Goal: Transaction & Acquisition: Subscribe to service/newsletter

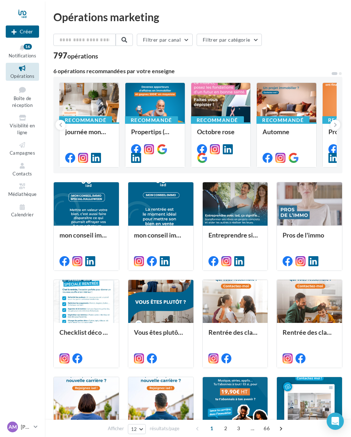
click at [23, 93] on icon at bounding box center [22, 90] width 29 height 10
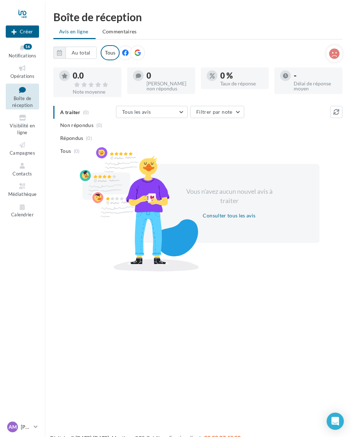
click at [25, 123] on span "Visibilité en ligne" at bounding box center [22, 129] width 25 height 13
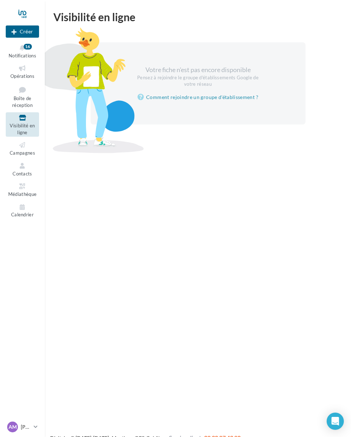
click at [25, 99] on span "Boîte de réception" at bounding box center [22, 101] width 20 height 13
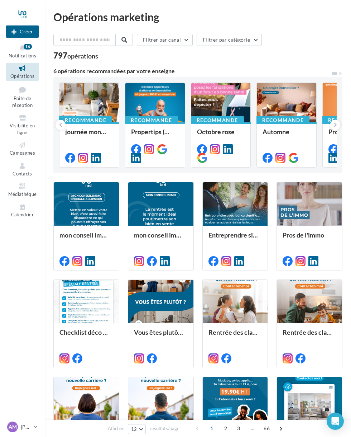
click at [25, 153] on span "Campagnes" at bounding box center [22, 153] width 25 height 6
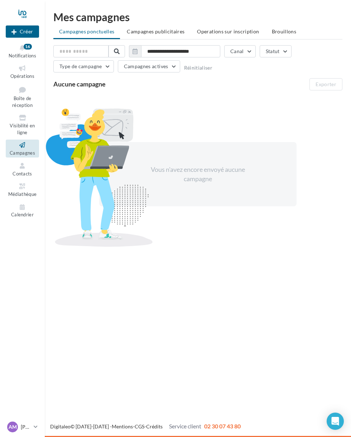
click at [101, 67] on button "Type de campagne" at bounding box center [83, 66] width 61 height 12
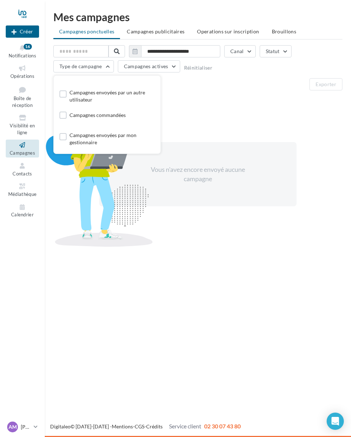
scroll to position [14, 0]
click at [208, 93] on div "**********" at bounding box center [197, 148] width 289 height 207
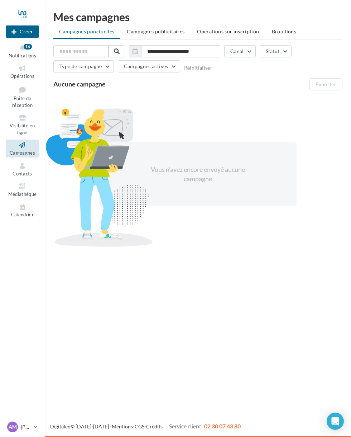
click at [168, 68] on button "Campagnes actives" at bounding box center [149, 66] width 62 height 12
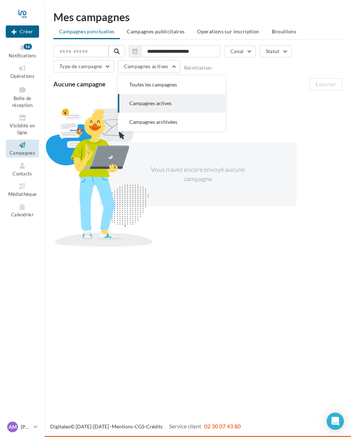
click at [262, 100] on div "Vous n'avez encore envoyé aucune campagne" at bounding box center [197, 174] width 289 height 156
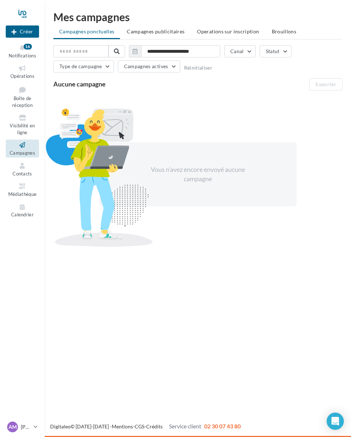
click at [245, 51] on button "Canal" at bounding box center [240, 51] width 32 height 12
click at [155, 75] on label at bounding box center [158, 76] width 7 height 7
click at [292, 106] on div "Vous n'avez encore envoyé aucune campagne" at bounding box center [197, 174] width 289 height 156
click at [100, 72] on button "Type de campagne" at bounding box center [83, 66] width 61 height 12
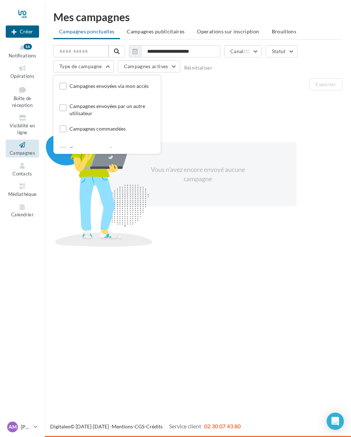
scroll to position [0, 0]
click at [61, 89] on label at bounding box center [63, 85] width 7 height 7
click at [169, 67] on span "Campagnes actives" at bounding box center [152, 66] width 44 height 6
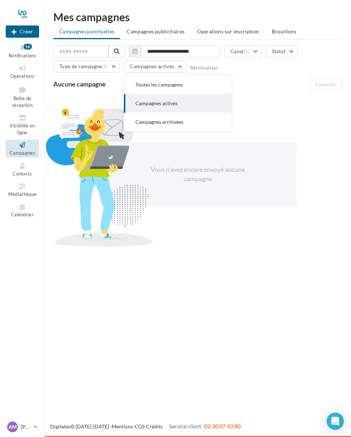
click at [193, 86] on button "Toutes les campagnes" at bounding box center [178, 84] width 108 height 19
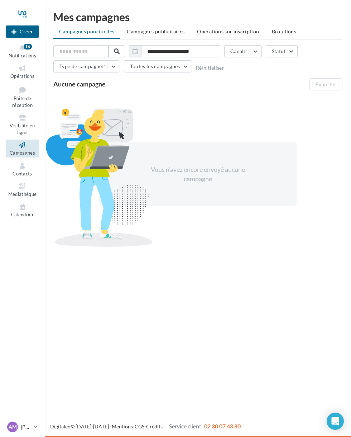
click at [182, 67] on button "Toutes les campagnes" at bounding box center [158, 66] width 68 height 12
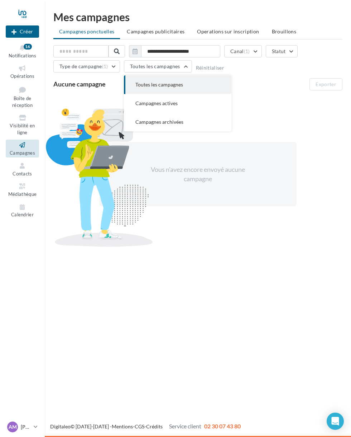
click at [274, 79] on div "Aucune campagne Exporter" at bounding box center [197, 84] width 289 height 12
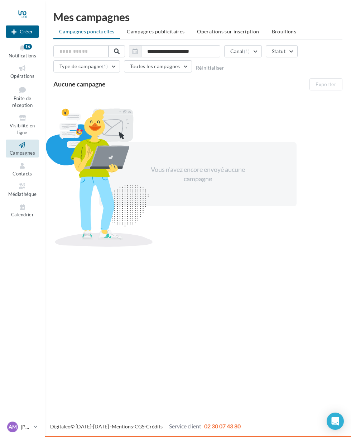
click at [250, 51] on span "(1)" at bounding box center [247, 51] width 6 height 6
click at [286, 52] on button "Statut" at bounding box center [282, 51] width 32 height 12
click at [203, 83] on label at bounding box center [199, 85] width 7 height 7
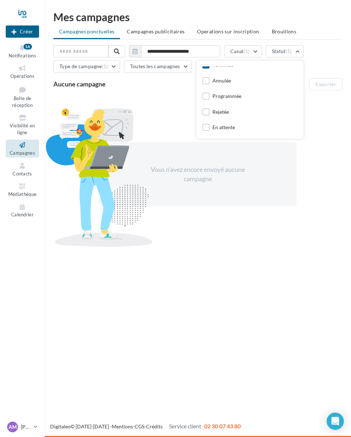
click at [175, 114] on div "Vous n'avez encore envoyé aucune campagne" at bounding box center [197, 174] width 289 height 156
click at [186, 112] on div "Vous n'avez encore envoyé aucune campagne" at bounding box center [197, 174] width 289 height 156
click at [28, 187] on link "Médiathèque" at bounding box center [22, 190] width 33 height 18
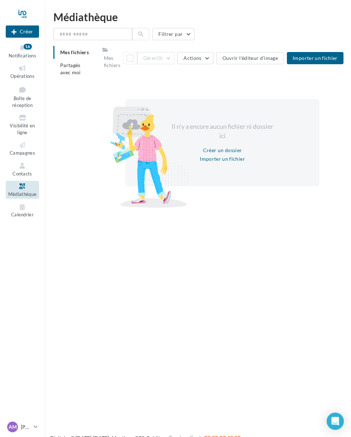
click at [325, 55] on span "Importer un fichier" at bounding box center [315, 58] width 45 height 6
click at [228, 152] on div at bounding box center [200, 127] width 295 height 163
click at [295, 137] on div at bounding box center [200, 127] width 295 height 163
click at [228, 153] on div at bounding box center [200, 127] width 295 height 163
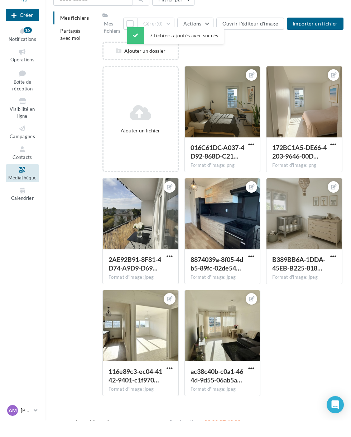
scroll to position [30, 0]
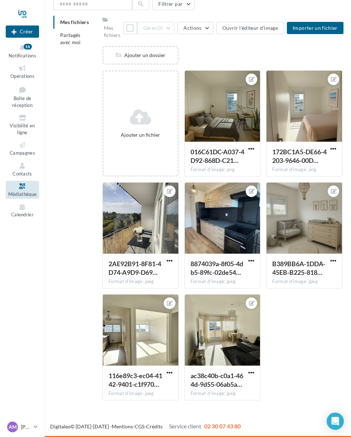
click at [297, 308] on div "Ajouter un fichier 016C61DC-A037-4D92-868D-C21… Format d'image: png 016C61DC-A0…" at bounding box center [226, 238] width 246 height 336
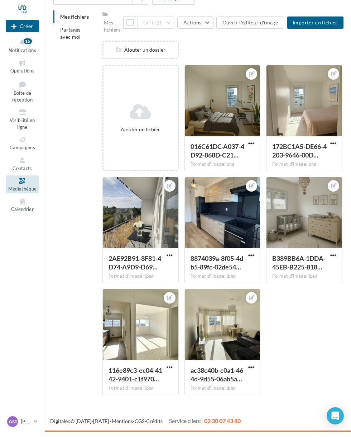
scroll to position [0, 0]
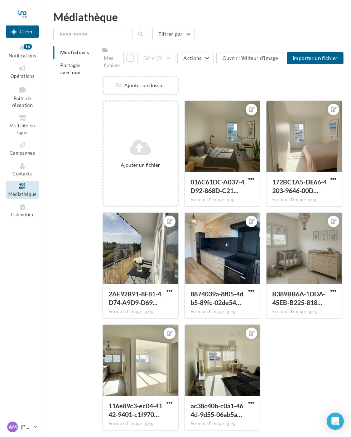
click at [198, 63] on button "Actions" at bounding box center [195, 58] width 36 height 12
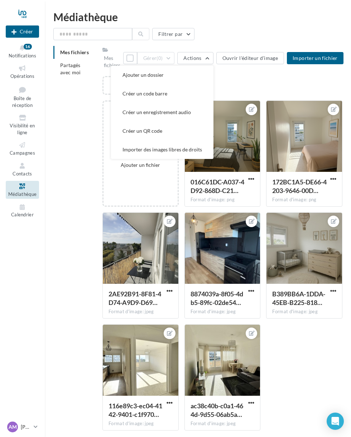
click at [299, 85] on div "Ajouter un dossier" at bounding box center [226, 88] width 246 height 24
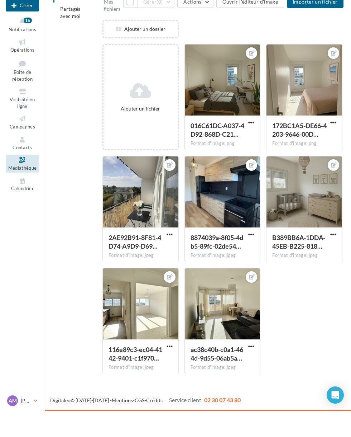
scroll to position [30, 0]
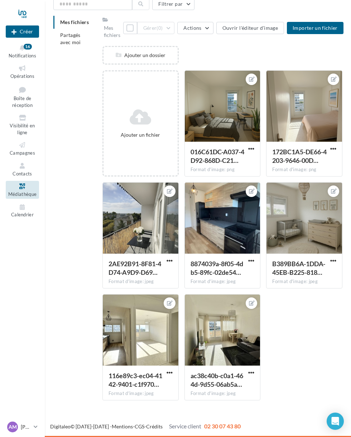
click at [244, 274] on div "8874039a-8f05-4db5-89fc-02de54…" at bounding box center [219, 267] width 56 height 17
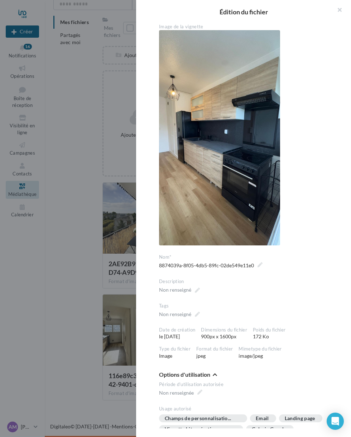
click at [252, 195] on div at bounding box center [175, 218] width 351 height 437
click at [346, 13] on button "button" at bounding box center [337, 11] width 29 height 22
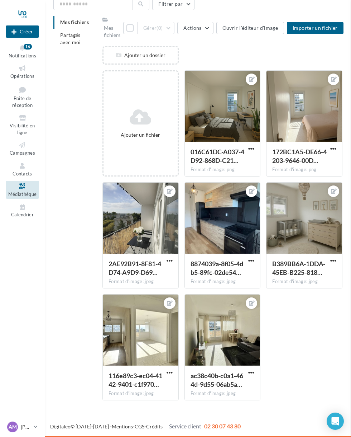
click at [338, 12] on div "Filtrer par Mes fichiers Partagés avec moi Mes fichiers Tout sélectionner Gérer…" at bounding box center [197, 202] width 289 height 408
click at [297, 322] on div "Ajouter un fichier 016C61DC-A037-4D92-868D-C21… Format d'image: png 016C61DC-A0…" at bounding box center [226, 238] width 246 height 336
click at [193, 192] on label at bounding box center [194, 191] width 7 height 7
click at [253, 191] on icon at bounding box center [252, 191] width 6 height 5
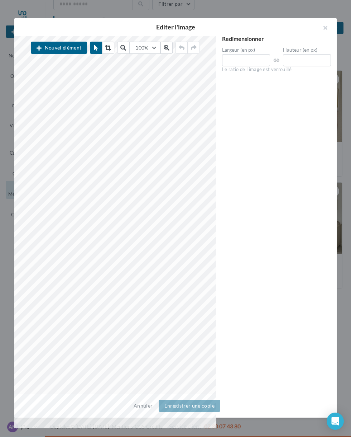
click at [324, 28] on button "button" at bounding box center [322, 29] width 29 height 22
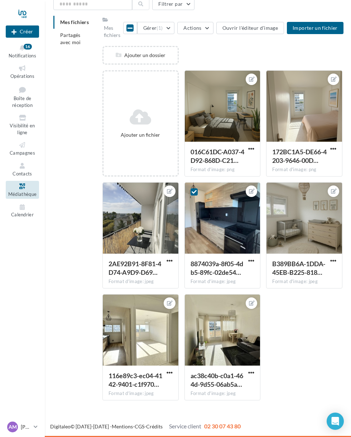
click at [313, 336] on div "Ajouter un fichier 016C61DC-A037-4D92-868D-C21… Format d'image: png 016C61DC-A0…" at bounding box center [226, 238] width 246 height 336
click at [193, 194] on icon at bounding box center [194, 191] width 5 height 5
click at [196, 303] on label at bounding box center [194, 303] width 7 height 7
click at [115, 302] on label at bounding box center [112, 303] width 7 height 7
click at [275, 190] on label at bounding box center [276, 191] width 7 height 7
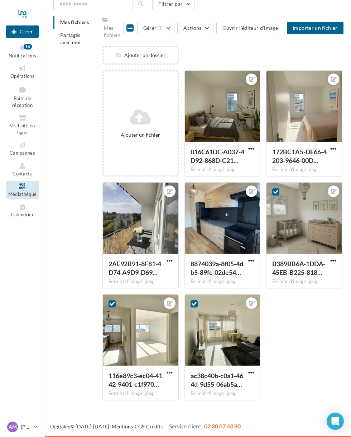
click at [112, 192] on label at bounding box center [112, 191] width 7 height 7
click at [280, 81] on label at bounding box center [276, 79] width 7 height 7
click at [192, 83] on label at bounding box center [194, 79] width 7 height 7
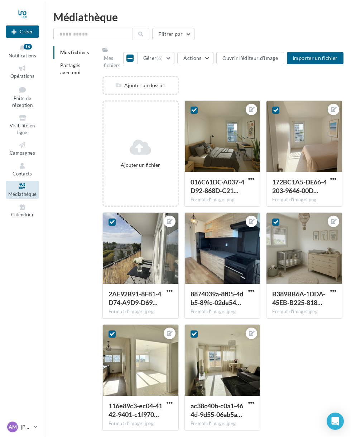
click at [163, 60] on span "(6)" at bounding box center [160, 58] width 6 height 6
click at [310, 56] on span "Importer un fichier" at bounding box center [315, 58] width 45 height 6
click at [77, 73] on span "Partagés avec moi" at bounding box center [70, 68] width 21 height 13
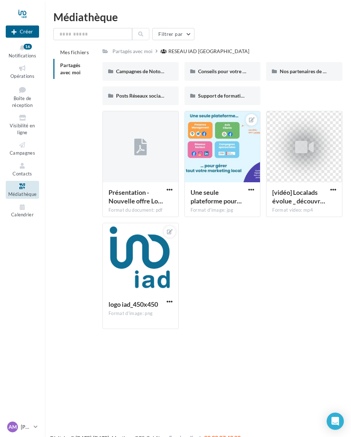
click at [83, 52] on span "Mes fichiers" at bounding box center [74, 52] width 29 height 6
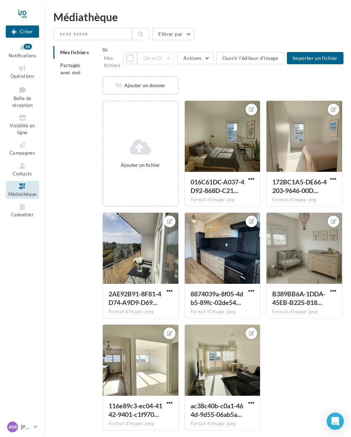
click at [27, 162] on icon at bounding box center [22, 166] width 29 height 8
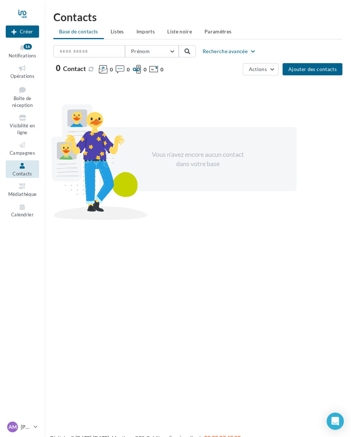
click at [27, 141] on icon at bounding box center [22, 145] width 29 height 8
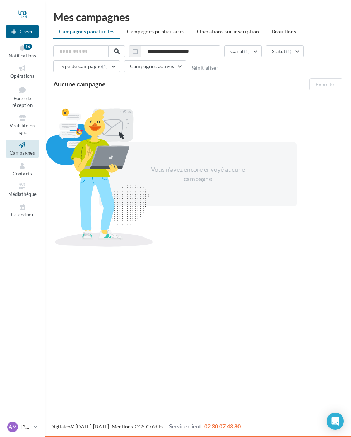
click at [169, 67] on span "Campagnes actives" at bounding box center [152, 66] width 44 height 6
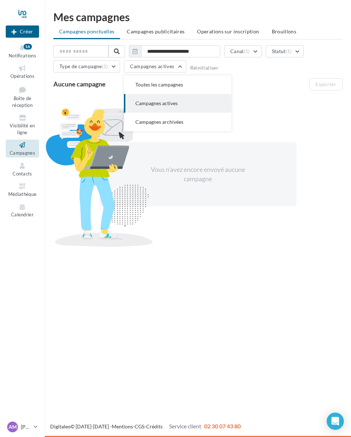
click at [199, 85] on button "Toutes les campagnes" at bounding box center [178, 84] width 108 height 19
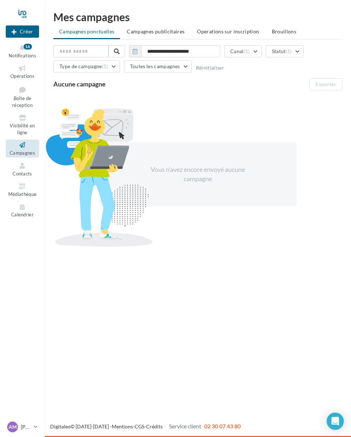
click at [290, 109] on div "Vous n'avez encore envoyé aucune campagne" at bounding box center [197, 174] width 289 height 156
click at [281, 26] on li "Brouillons" at bounding box center [284, 31] width 36 height 13
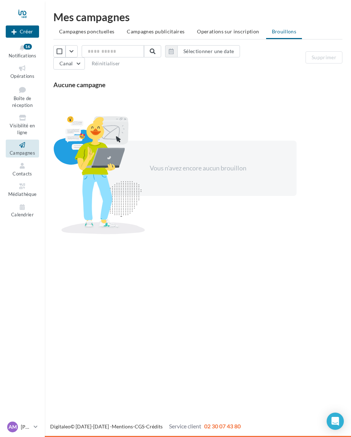
click at [232, 28] on li "Operations sur inscription" at bounding box center [228, 31] width 74 height 13
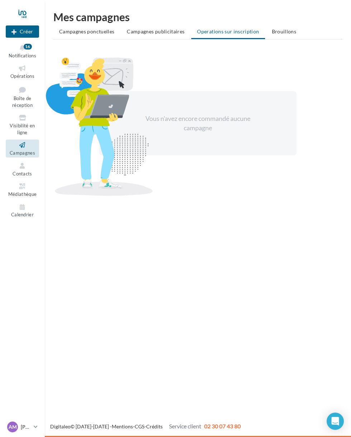
click at [167, 30] on span "Campagnes publicitaires" at bounding box center [156, 31] width 58 height 6
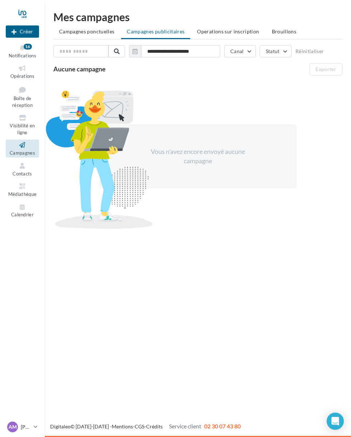
click at [90, 33] on span "Campagnes ponctuelles" at bounding box center [86, 31] width 55 height 6
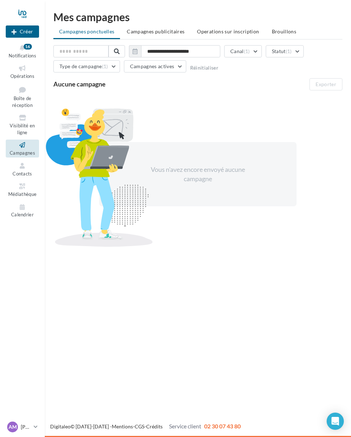
click at [25, 212] on span "Calendrier" at bounding box center [22, 215] width 23 height 6
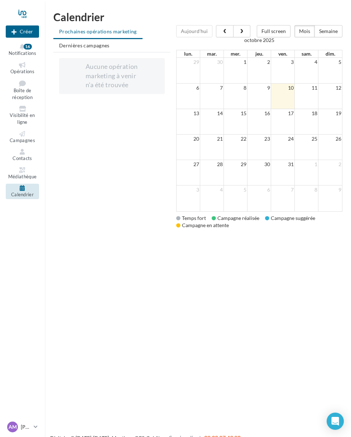
click at [24, 170] on icon at bounding box center [22, 170] width 29 height 6
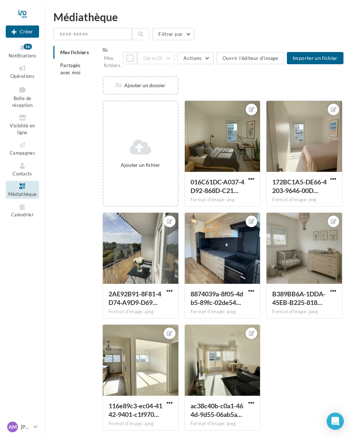
click at [260, 57] on button "Ouvrir l'éditeur d'image" at bounding box center [251, 58] width 68 height 12
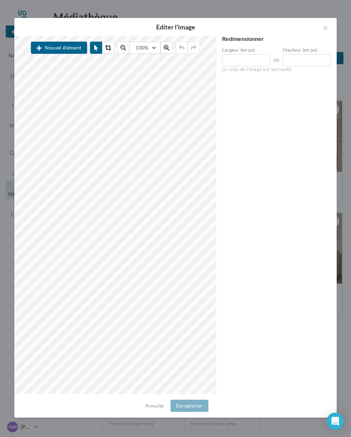
click at [324, 26] on button "button" at bounding box center [322, 29] width 29 height 22
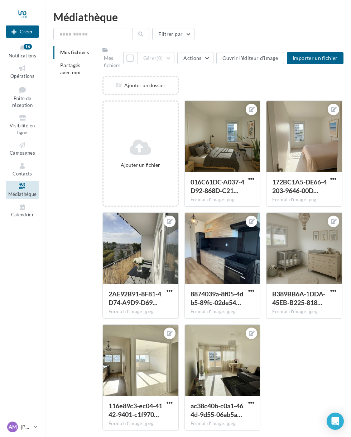
click at [128, 63] on button "Tout sélectionner" at bounding box center [130, 58] width 14 height 12
click at [197, 218] on div at bounding box center [194, 222] width 19 height 19
click at [193, 225] on label at bounding box center [194, 221] width 7 height 7
click at [162, 59] on span "(6)" at bounding box center [160, 58] width 6 height 6
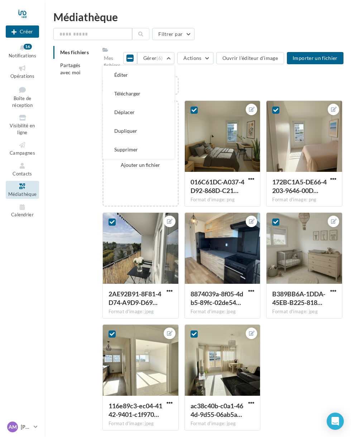
click at [158, 110] on button "Déplacer" at bounding box center [139, 112] width 72 height 19
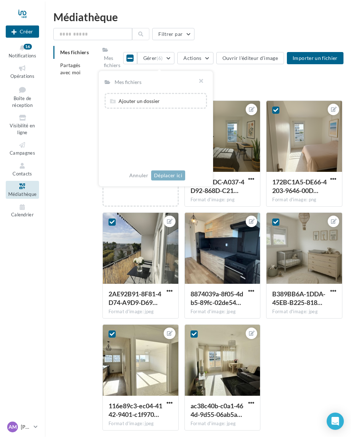
click at [182, 100] on div "Ajouter un dossier" at bounding box center [156, 100] width 95 height 10
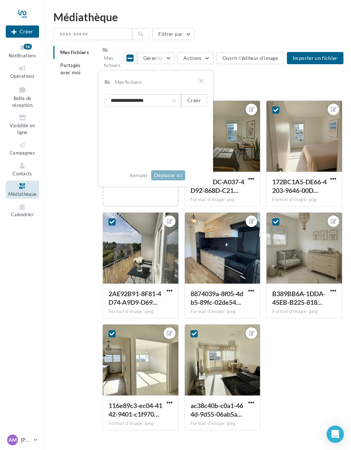
type input "**********"
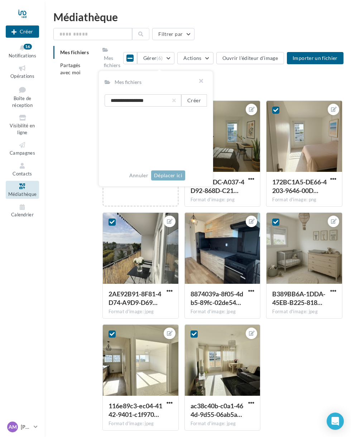
click at [184, 145] on div "**********" at bounding box center [156, 129] width 103 height 72
click at [200, 99] on button "Créer" at bounding box center [194, 100] width 26 height 12
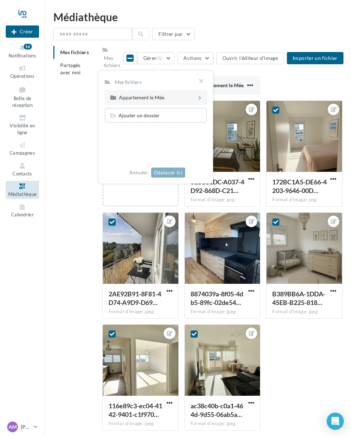
click at [173, 95] on div "Appartement le Mée" at bounding box center [158, 97] width 78 height 5
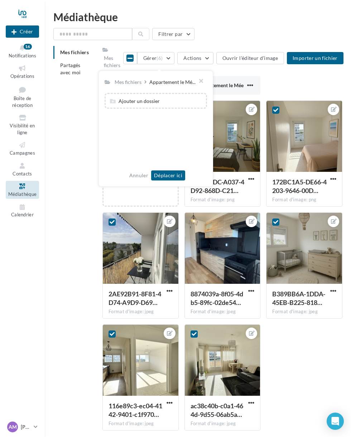
click at [172, 172] on button "Déplacer ici" at bounding box center [168, 175] width 34 height 10
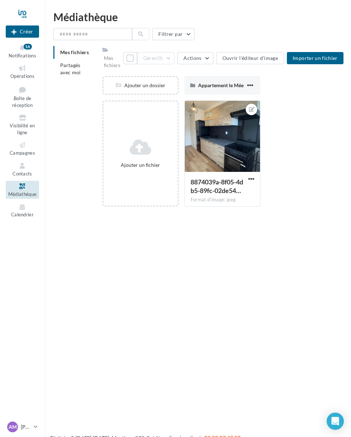
click at [247, 85] on button "button" at bounding box center [250, 85] width 9 height 7
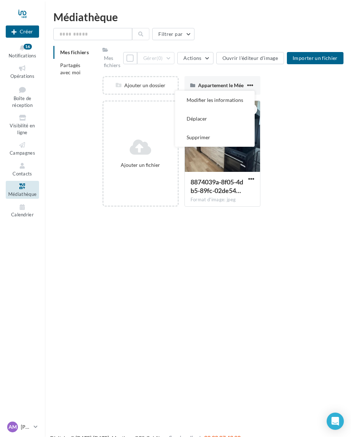
click at [322, 136] on div "Ajouter un fichier 8874039a-8f05-4db5-89fc-02de54… Format d'image: jpeg 8874039…" at bounding box center [226, 156] width 246 height 112
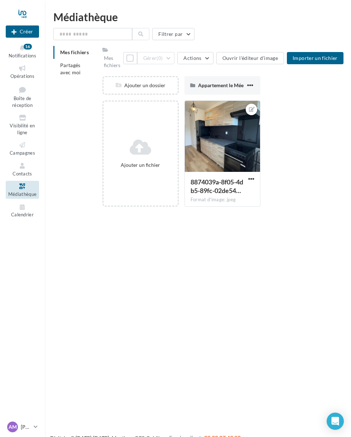
click at [29, 105] on span "Boîte de réception" at bounding box center [22, 101] width 20 height 13
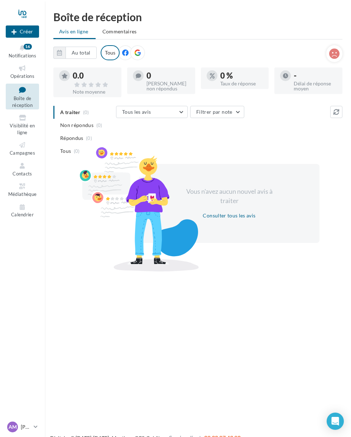
click at [124, 49] on div at bounding box center [125, 52] width 15 height 15
click at [29, 141] on icon at bounding box center [22, 145] width 29 height 8
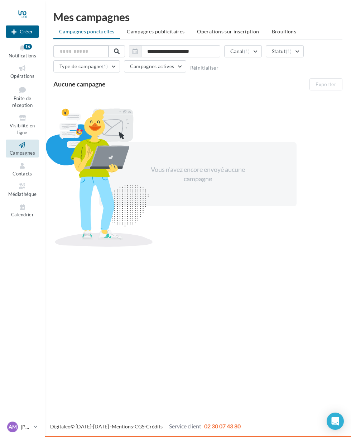
click at [94, 48] on input "text" at bounding box center [80, 51] width 55 height 12
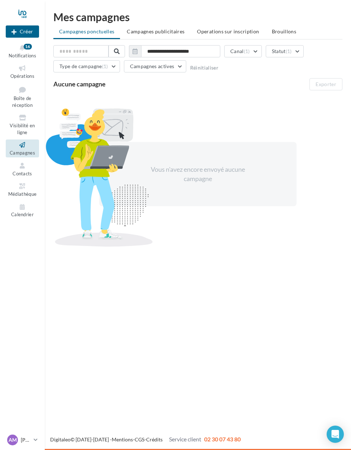
click at [116, 51] on span at bounding box center [117, 51] width 6 height 6
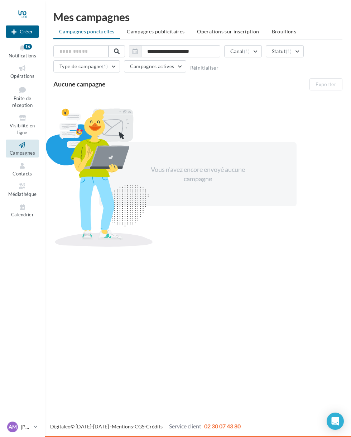
click at [111, 62] on button "Type de campagne (1)" at bounding box center [86, 66] width 67 height 12
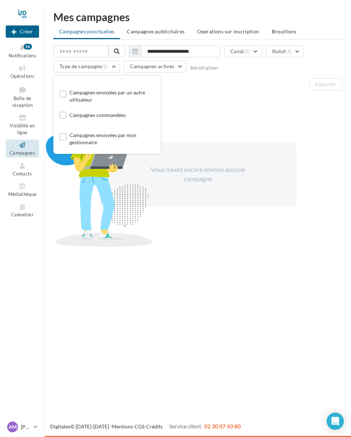
scroll to position [14, 0]
click at [214, 66] on button "Réinitialiser" at bounding box center [204, 68] width 29 height 6
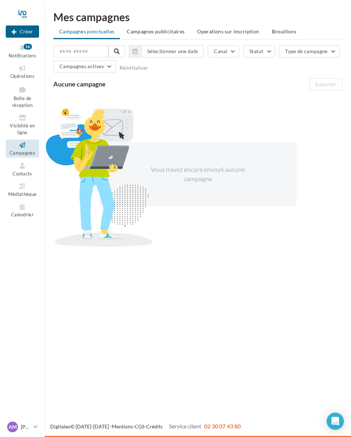
click at [185, 51] on button "Sélectionner une date" at bounding box center [172, 51] width 63 height 12
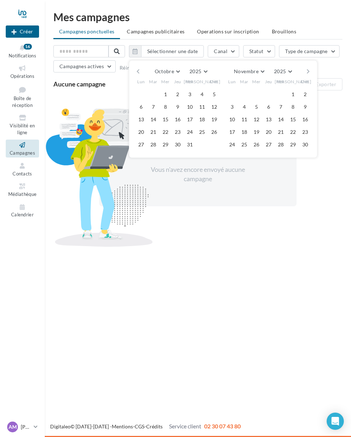
click at [192, 106] on button "10" at bounding box center [190, 106] width 11 height 11
click at [192, 105] on button "10" at bounding box center [190, 106] width 11 height 11
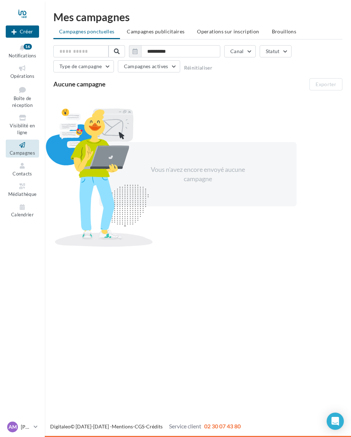
click at [246, 49] on button "Canal" at bounding box center [240, 51] width 32 height 12
click at [161, 74] on label at bounding box center [158, 76] width 7 height 7
click at [292, 48] on button "Statut" at bounding box center [282, 51] width 32 height 12
click at [203, 85] on label at bounding box center [199, 86] width 7 height 7
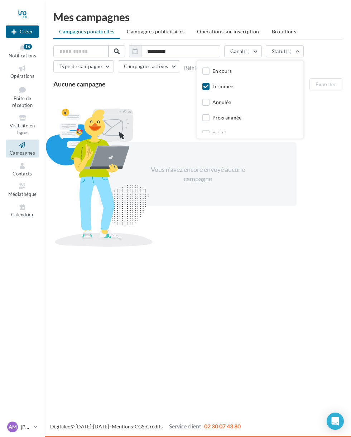
click at [210, 70] on label at bounding box center [206, 70] width 7 height 7
click at [214, 84] on div "Terminée" at bounding box center [223, 86] width 21 height 7
click at [107, 61] on button "Type de campagne" at bounding box center [83, 66] width 61 height 12
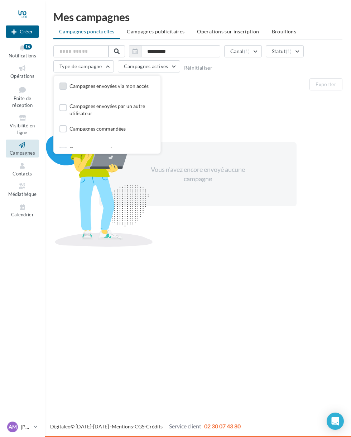
click at [134, 84] on div "Campagnes envoyées via mon accès" at bounding box center [109, 85] width 79 height 7
click at [326, 98] on div "Vous n'avez encore envoyé aucune campagne" at bounding box center [197, 174] width 289 height 156
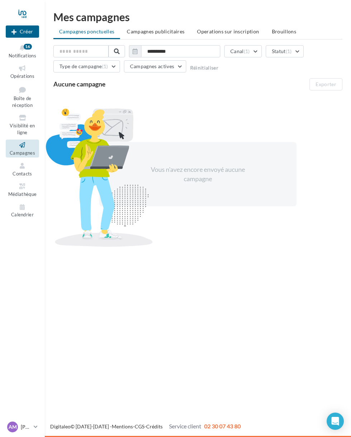
click at [267, 131] on div "Vous n'avez encore envoyé aucune campagne" at bounding box center [197, 174] width 289 height 156
click at [283, 26] on li "Brouillons" at bounding box center [284, 31] width 36 height 13
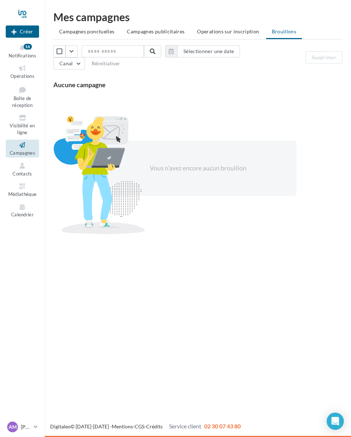
click at [236, 34] on span "Operations sur inscription" at bounding box center [228, 31] width 62 height 6
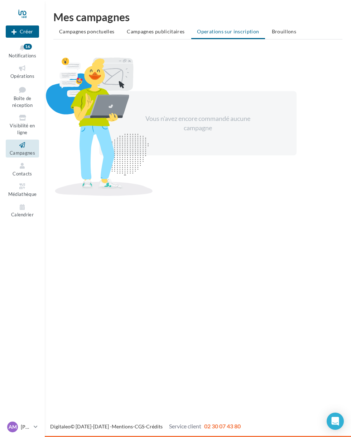
click at [157, 28] on span "Campagnes publicitaires" at bounding box center [156, 31] width 58 height 6
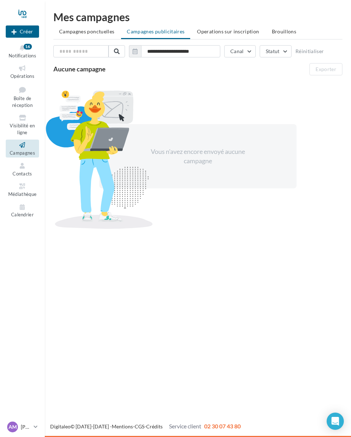
click at [93, 31] on span "Campagnes ponctuelles" at bounding box center [86, 31] width 55 height 6
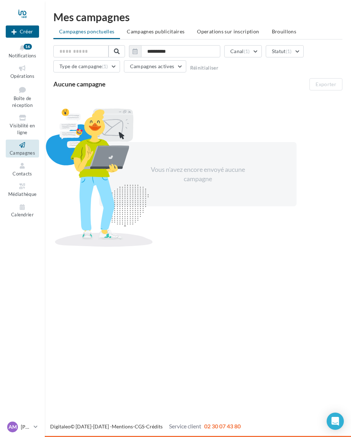
click at [106, 28] on ul "Campagnes ponctuelles Campagnes publicitaires Operations sur inscription Brouil…" at bounding box center [197, 32] width 289 height 14
click at [29, 48] on div "16" at bounding box center [28, 47] width 8 height 6
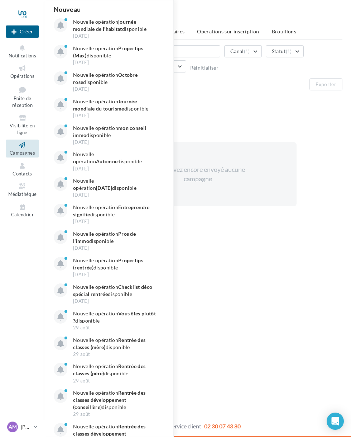
click at [24, 33] on button "Créer" at bounding box center [22, 31] width 33 height 12
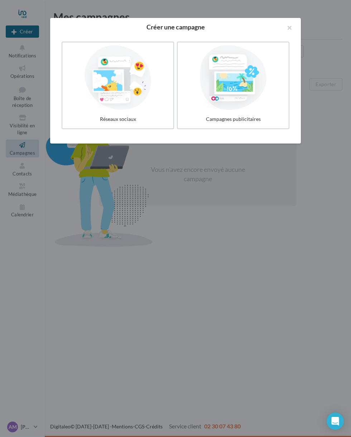
click at [151, 84] on div at bounding box center [117, 77] width 105 height 65
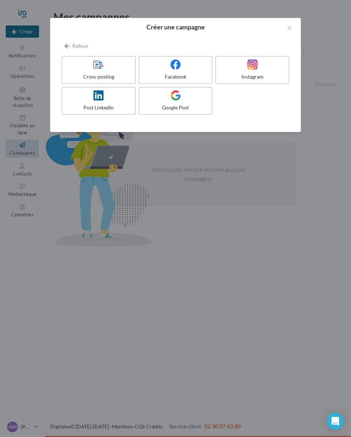
click at [187, 63] on div at bounding box center [175, 65] width 67 height 11
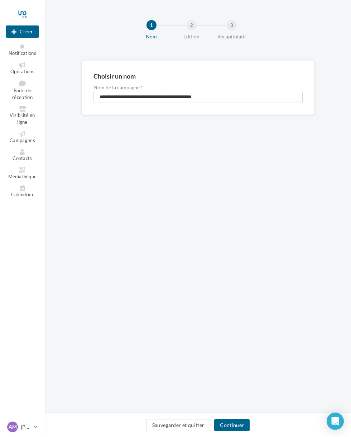
click at [243, 422] on button "Continuer" at bounding box center [231, 425] width 35 height 12
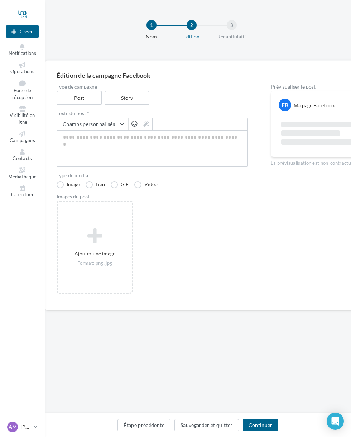
click at [172, 144] on textarea at bounding box center [152, 148] width 191 height 37
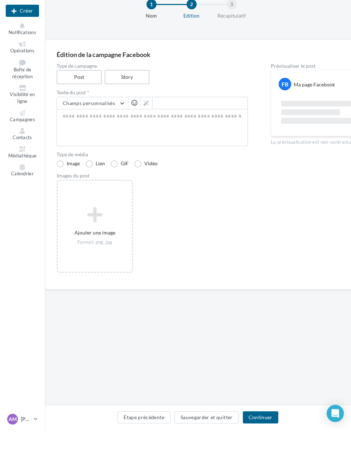
click at [104, 229] on div "Ajouter une image Format: png, jpg" at bounding box center [95, 247] width 74 height 46
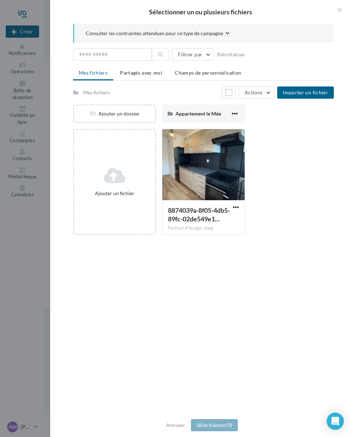
click at [202, 114] on span "Appartement le Mée" at bounding box center [199, 113] width 46 height 6
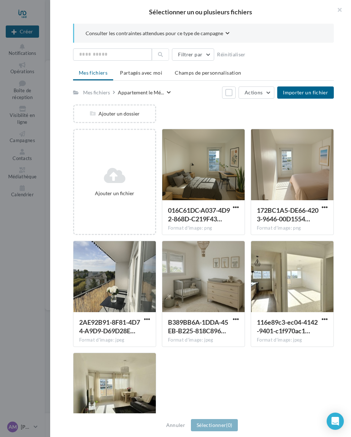
click at [224, 188] on div at bounding box center [203, 165] width 82 height 72
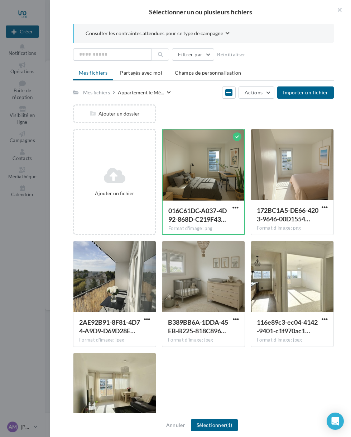
click at [222, 160] on div at bounding box center [204, 165] width 82 height 72
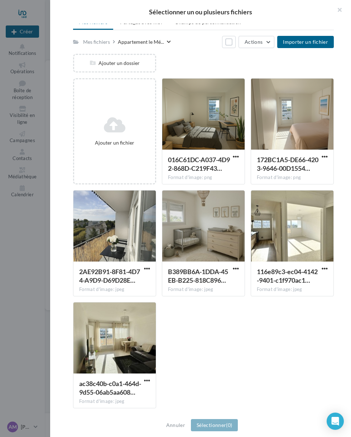
scroll to position [51, 0]
click at [119, 345] on div at bounding box center [115, 338] width 82 height 72
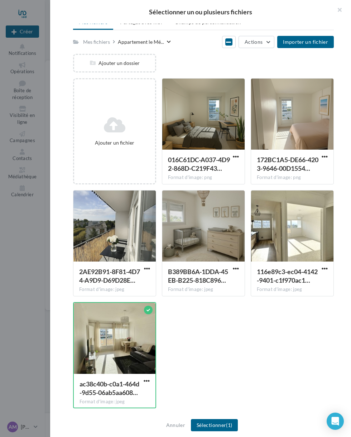
click at [147, 311] on div at bounding box center [148, 309] width 9 height 9
click at [308, 218] on div at bounding box center [292, 226] width 82 height 72
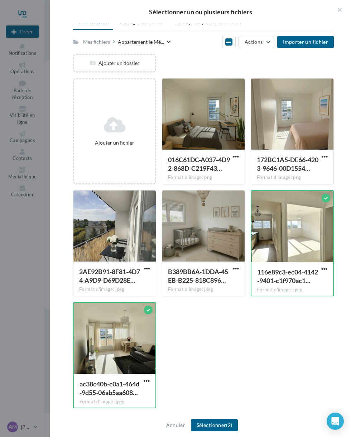
click at [283, 261] on div at bounding box center [293, 227] width 82 height 72
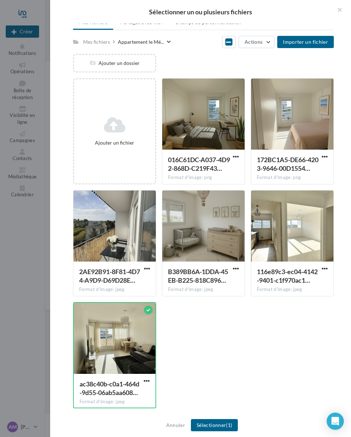
click at [147, 308] on div at bounding box center [148, 309] width 9 height 9
click at [150, 313] on div at bounding box center [148, 309] width 9 height 9
click at [146, 311] on div at bounding box center [148, 309] width 9 height 9
click at [291, 237] on div at bounding box center [292, 226] width 82 height 72
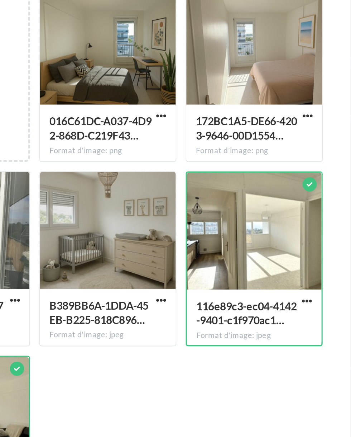
scroll to position [0, 0]
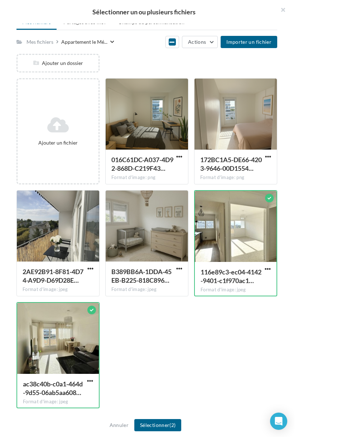
click at [145, 310] on div "Ajouter un fichier 016C61DC-A037-4D92-868D-C219F43… Format d'image: png 016C61D…" at bounding box center [206, 246] width 267 height 336
click at [116, 351] on div "Ajouter un fichier 016C61DC-A037-4D92-868D-C219F43… Format d'image: png 016C61D…" at bounding box center [206, 246] width 267 height 336
click at [119, 380] on div "Ajouter un fichier 016C61DC-A037-4D92-868D-C219F43… Format d'image: png 016C61D…" at bounding box center [206, 246] width 267 height 336
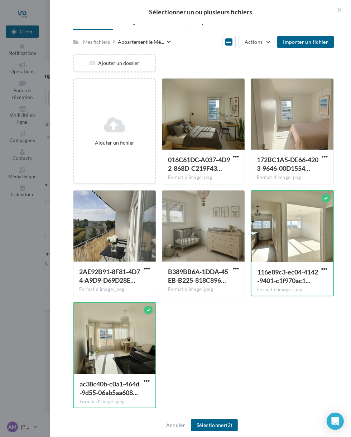
click at [118, 246] on div at bounding box center [115, 226] width 82 height 72
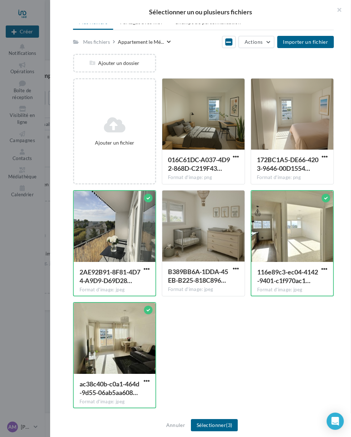
click at [296, 128] on div at bounding box center [292, 115] width 82 height 72
click at [216, 130] on div at bounding box center [203, 115] width 82 height 72
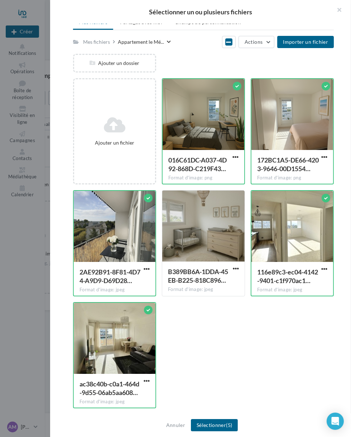
click at [219, 244] on div at bounding box center [203, 226] width 82 height 72
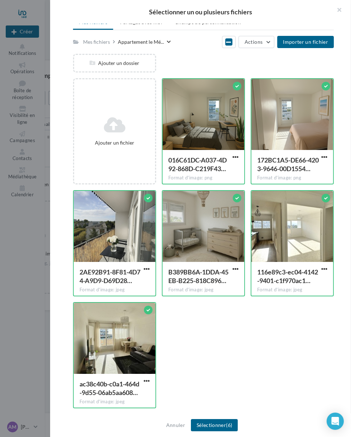
click at [231, 422] on span "(6)" at bounding box center [229, 425] width 6 height 6
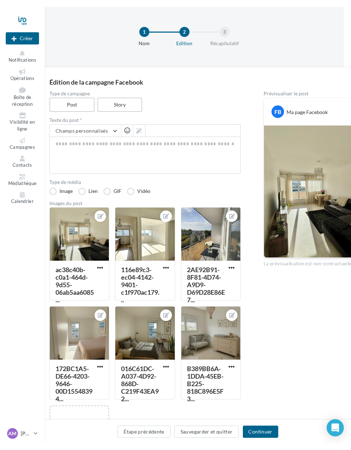
scroll to position [0, 0]
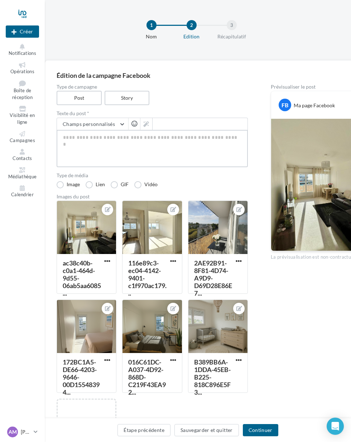
click at [120, 140] on textarea at bounding box center [152, 148] width 191 height 37
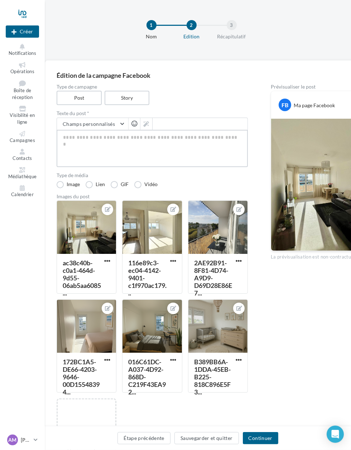
click at [143, 144] on textarea at bounding box center [152, 148] width 191 height 37
paste textarea "**********"
type textarea "**********"
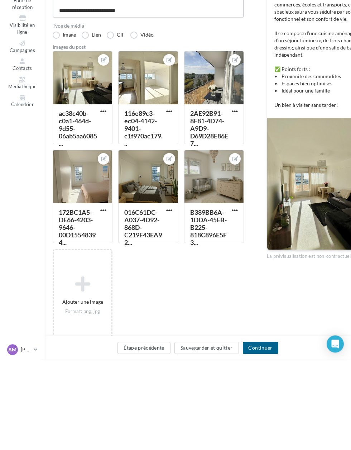
scroll to position [63, 0]
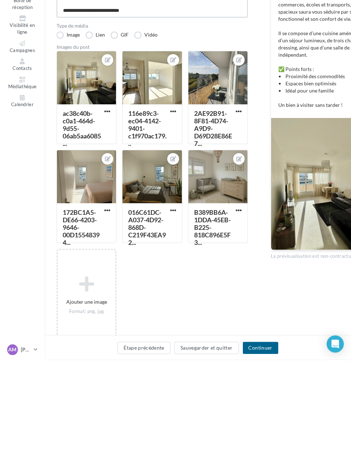
type textarea "**********"
click at [108, 199] on span "button" at bounding box center [107, 202] width 6 height 6
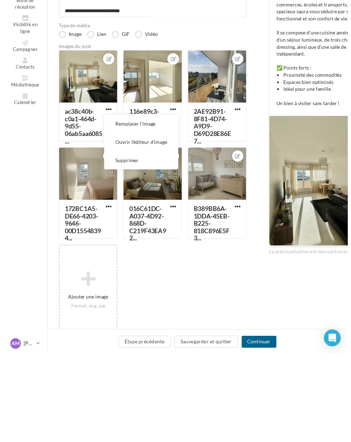
scroll to position [74, 0]
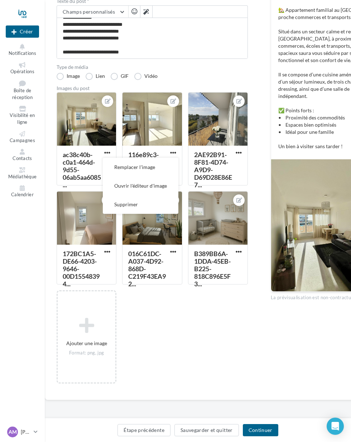
click at [166, 132] on div at bounding box center [152, 120] width 59 height 54
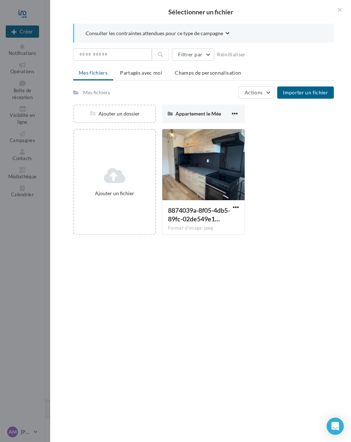
click at [337, 10] on button "button" at bounding box center [337, 11] width 29 height 22
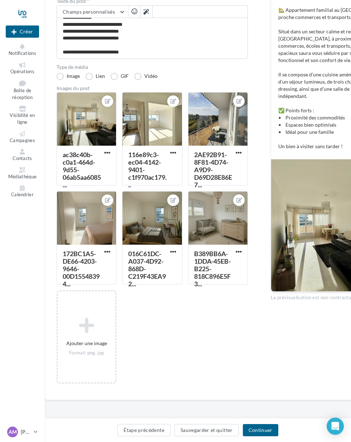
click at [97, 325] on icon at bounding box center [87, 325] width 52 height 17
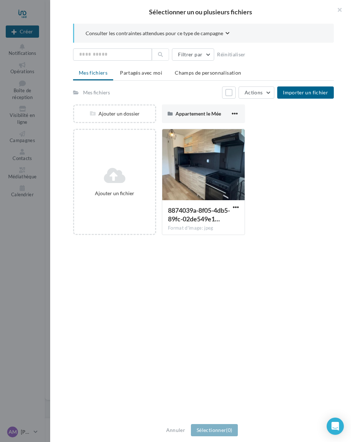
click at [339, 10] on button "button" at bounding box center [337, 11] width 29 height 22
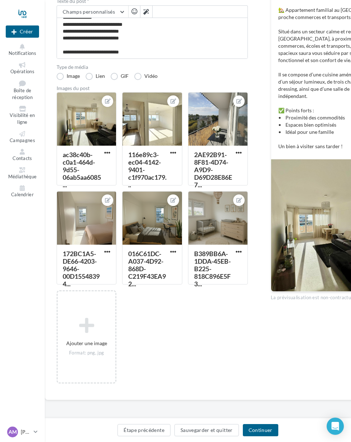
click at [110, 103] on icon at bounding box center [108, 101] width 6 height 5
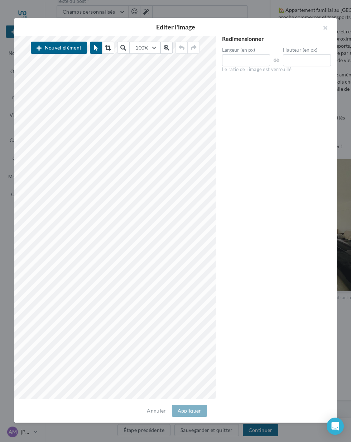
click at [329, 26] on button "button" at bounding box center [322, 29] width 29 height 22
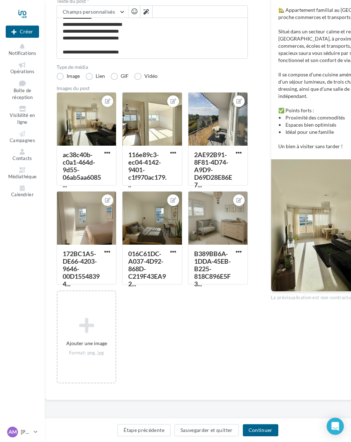
scroll to position [112, 0]
click at [95, 333] on icon at bounding box center [87, 325] width 52 height 17
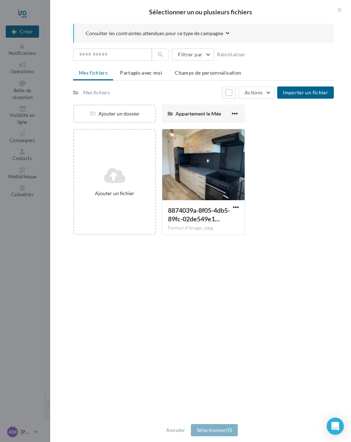
click at [131, 211] on div "Ajouter un fichier" at bounding box center [114, 182] width 83 height 106
click at [341, 10] on button "button" at bounding box center [337, 11] width 29 height 22
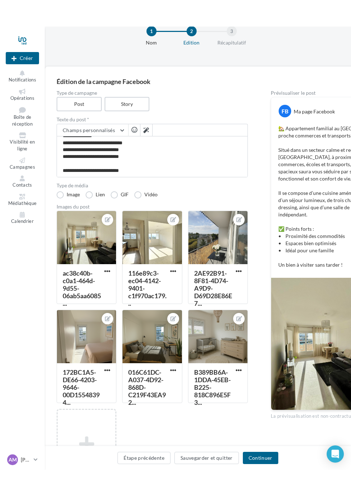
scroll to position [21, 0]
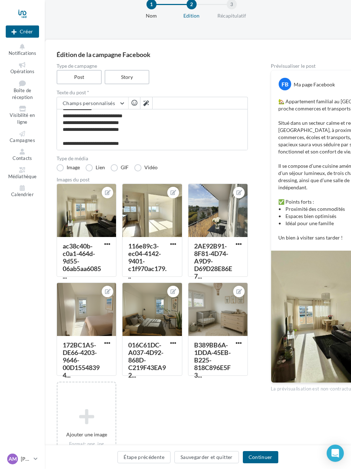
click at [111, 194] on icon at bounding box center [108, 192] width 6 height 5
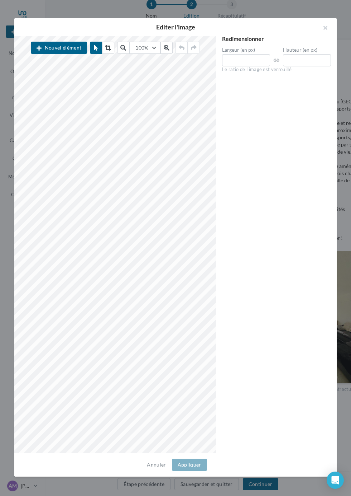
click at [327, 31] on button "button" at bounding box center [322, 29] width 29 height 22
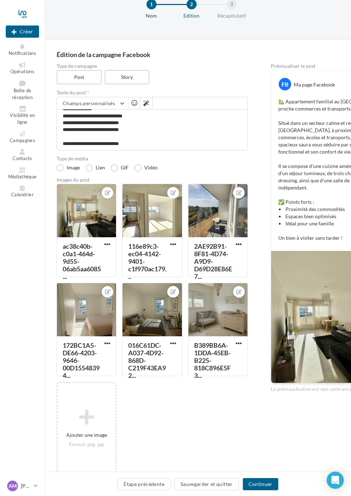
click at [230, 78] on div "Type de campagne Post Story" at bounding box center [152, 73] width 191 height 21
click at [94, 256] on div "ac38c40b-c0a1-464d-9d55-06ab5aa6085..." at bounding box center [82, 261] width 38 height 38
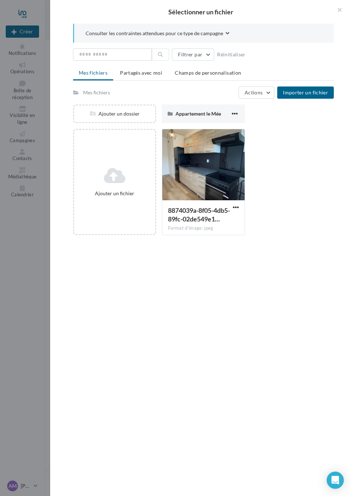
click at [49, 311] on div at bounding box center [175, 248] width 351 height 496
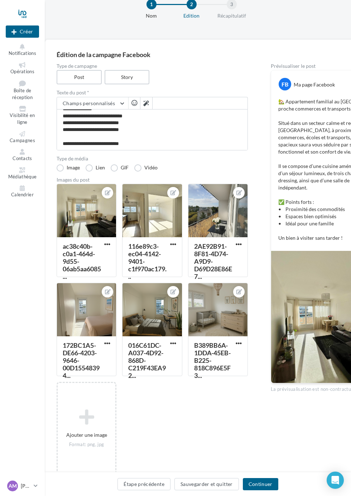
click at [111, 244] on button "button" at bounding box center [107, 244] width 9 height 7
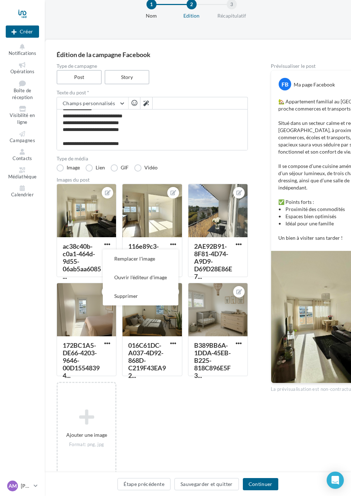
click at [152, 295] on button "Supprimer" at bounding box center [141, 295] width 76 height 19
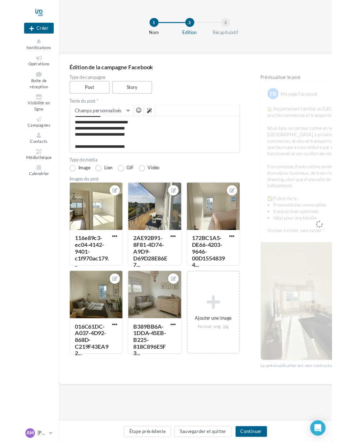
scroll to position [0, 0]
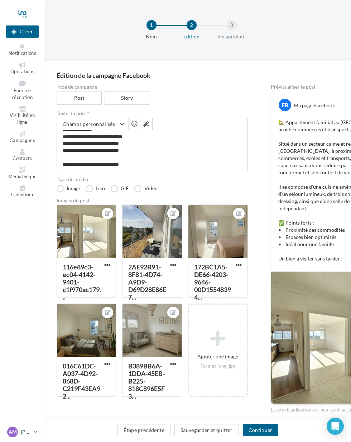
click at [106, 266] on span "button" at bounding box center [107, 265] width 6 height 6
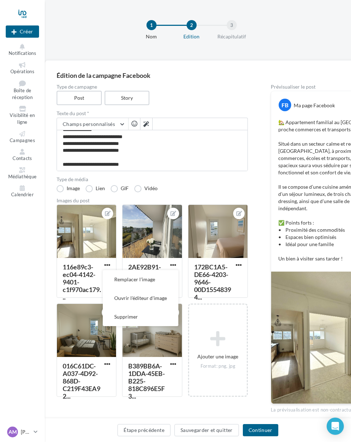
click at [149, 318] on button "Supprimer" at bounding box center [141, 316] width 76 height 19
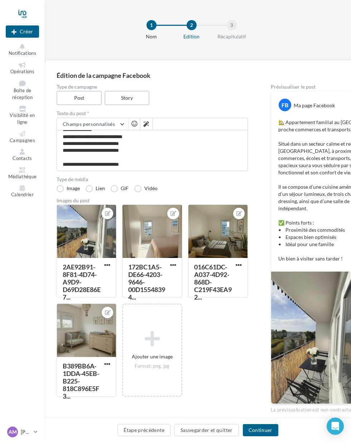
click at [105, 265] on span "button" at bounding box center [107, 265] width 6 height 6
click at [151, 317] on button "Supprimer" at bounding box center [141, 316] width 76 height 19
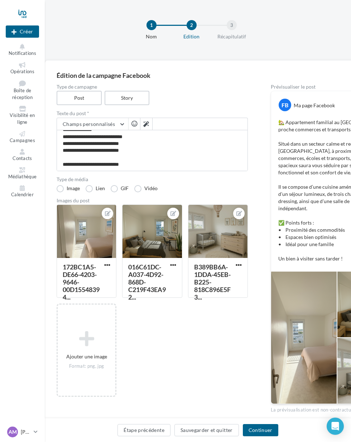
click at [107, 267] on span "button" at bounding box center [107, 265] width 6 height 6
click at [149, 319] on button "Supprimer" at bounding box center [141, 316] width 76 height 19
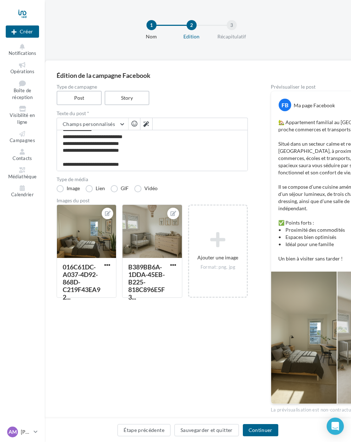
click at [108, 265] on span "button" at bounding box center [107, 265] width 6 height 6
click at [145, 316] on button "Supprimer" at bounding box center [141, 316] width 76 height 19
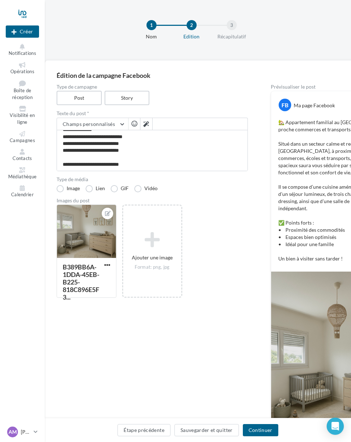
click at [109, 269] on button "button" at bounding box center [107, 265] width 9 height 7
click at [152, 314] on button "Supprimer" at bounding box center [141, 316] width 76 height 19
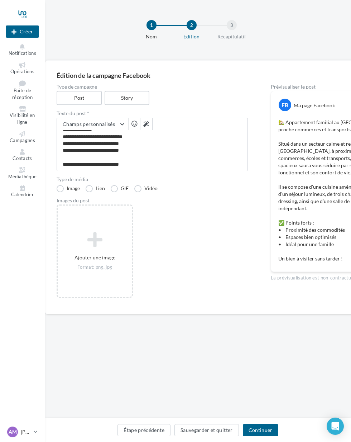
click at [109, 252] on div "Ajouter une image Format: png, jpg" at bounding box center [95, 251] width 74 height 46
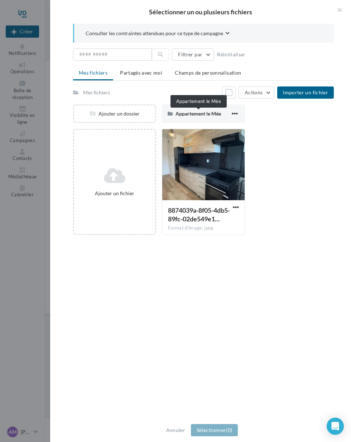
click at [204, 112] on span "Appartement le Mée" at bounding box center [199, 113] width 46 height 6
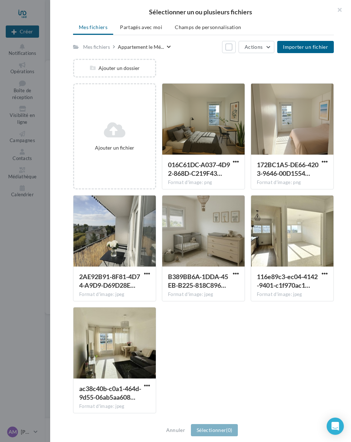
scroll to position [46, 0]
click at [288, 248] on div at bounding box center [292, 231] width 82 height 72
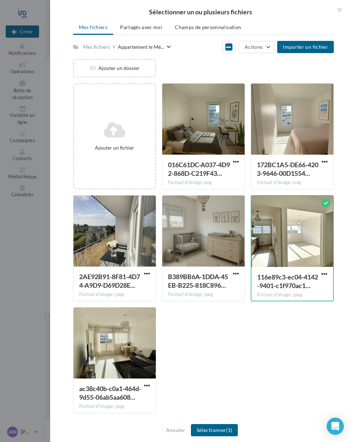
click at [123, 346] on div at bounding box center [115, 343] width 82 height 72
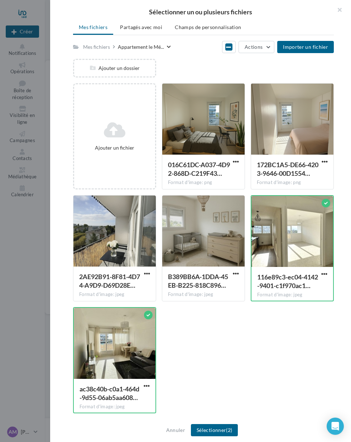
click at [121, 240] on div at bounding box center [115, 231] width 82 height 72
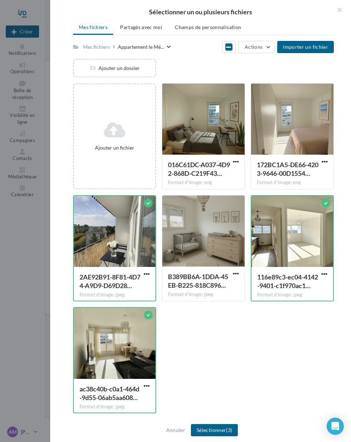
click at [293, 130] on div at bounding box center [292, 120] width 82 height 72
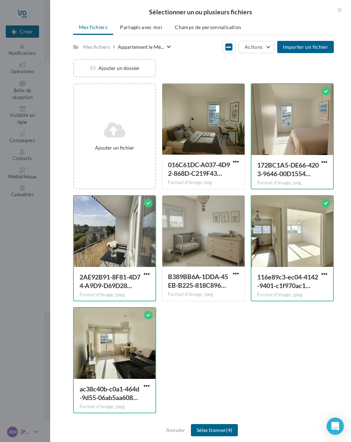
click at [214, 128] on div at bounding box center [203, 120] width 82 height 72
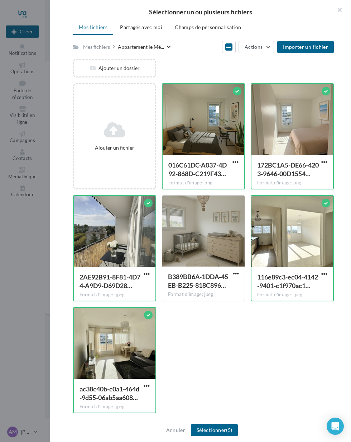
click at [216, 231] on div at bounding box center [203, 231] width 82 height 72
click at [231, 430] on span "(6)" at bounding box center [229, 430] width 6 height 6
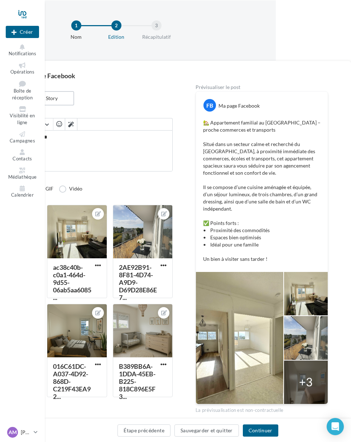
scroll to position [0, 75]
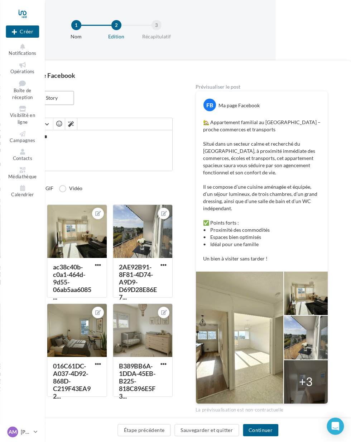
click at [264, 427] on button "Continuer" at bounding box center [260, 430] width 35 height 12
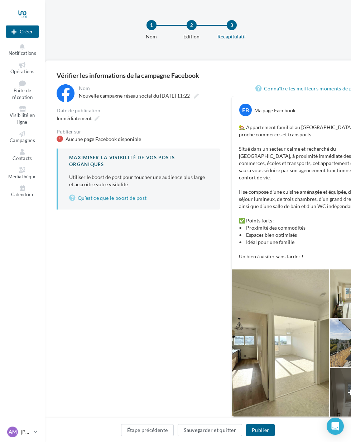
click at [87, 87] on div "Nom" at bounding box center [149, 88] width 140 height 5
click at [85, 139] on div "Aucune page Facebook disponible" at bounding box center [104, 139] width 76 height 7
click at [69, 133] on div "Publier sur" at bounding box center [139, 131] width 164 height 5
click at [143, 196] on link "Qu’est ce que le boost de post" at bounding box center [138, 198] width 139 height 9
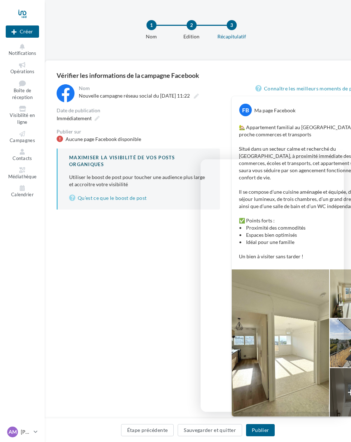
click at [145, 288] on div "**********" at bounding box center [139, 255] width 164 height 342
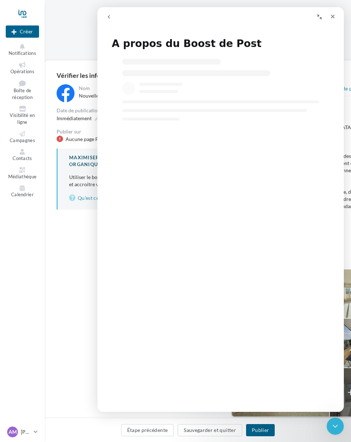
click at [334, 18] on icon "Fermer" at bounding box center [333, 17] width 4 height 4
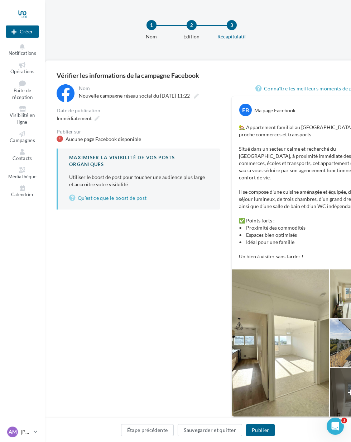
scroll to position [0, 39]
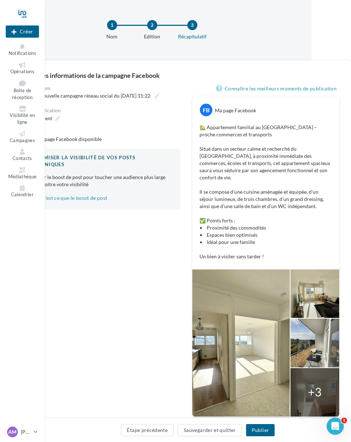
click at [222, 429] on button "Sauvegarder et quitter" at bounding box center [210, 430] width 65 height 12
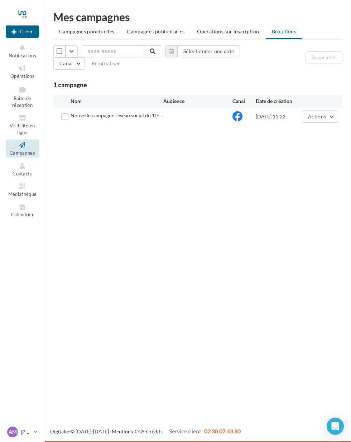
click at [37, 432] on icon at bounding box center [36, 431] width 4 height 6
click at [101, 346] on link "Gérer mon compte" at bounding box center [59, 347] width 107 height 16
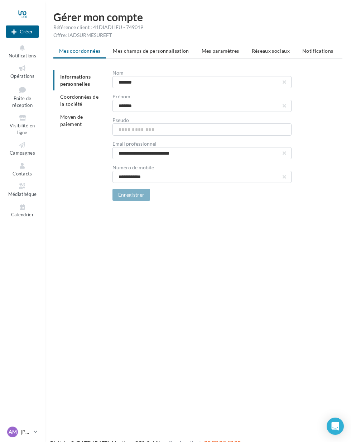
click at [271, 49] on span "Réseaux sociaux" at bounding box center [271, 51] width 38 height 6
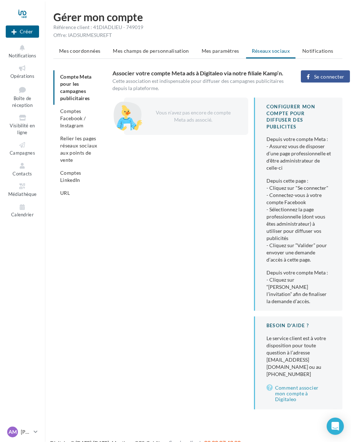
click at [328, 76] on span "Se connecter" at bounding box center [329, 77] width 30 height 6
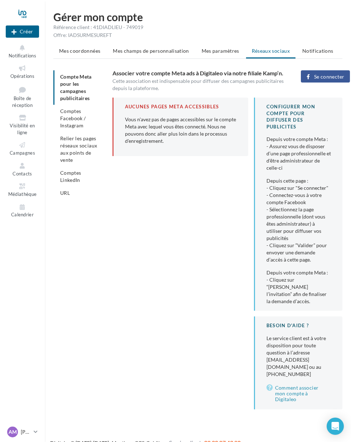
click at [326, 75] on span "Se connecter" at bounding box center [329, 77] width 30 height 6
click at [24, 150] on span "Campagnes" at bounding box center [22, 153] width 25 height 6
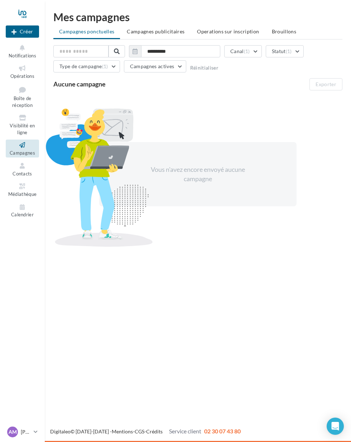
click at [279, 29] on span "Brouillons" at bounding box center [284, 31] width 25 height 6
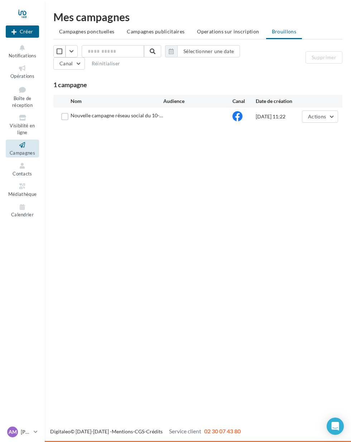
click at [167, 118] on div at bounding box center [199, 116] width 70 height 7
click at [145, 117] on span "Nouvelle campagne réseau social du 10-…" at bounding box center [117, 115] width 93 height 6
click at [136, 113] on span "Nouvelle campagne réseau social du 10-…" at bounding box center [117, 115] width 93 height 6
click at [263, 115] on div "[DATE] 11:22" at bounding box center [279, 116] width 46 height 7
click at [66, 117] on label at bounding box center [64, 116] width 7 height 7
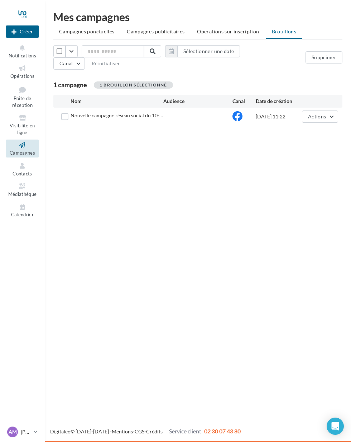
click at [286, 118] on div "10/10/2025 11:22" at bounding box center [279, 116] width 46 height 7
click at [269, 118] on div "10/10/2025 11:22" at bounding box center [279, 116] width 46 height 7
click at [227, 123] on div "Nouvelle campagne réseau social du 10-… 10/10/2025 11:22 Actions" at bounding box center [198, 116] width 278 height 12
click at [197, 121] on div "Nouvelle campagne réseau social du 10-… 10/10/2025 11:22 Actions" at bounding box center [198, 116] width 278 height 12
click at [73, 159] on div "Nouvelle campagne Créer Notifications Opérations Boîte de réception Visibilité …" at bounding box center [175, 221] width 351 height 442
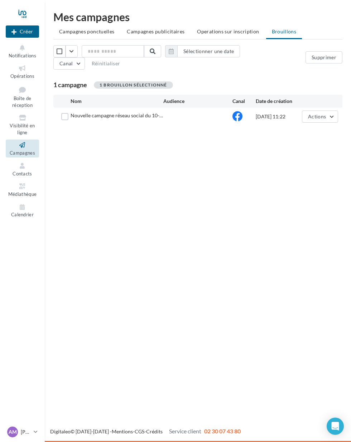
click at [24, 212] on span "Calendrier" at bounding box center [22, 215] width 23 height 6
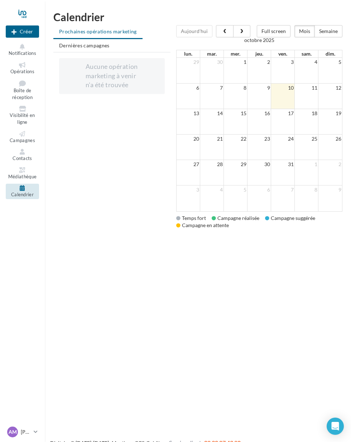
click at [27, 50] on button "Notifications" at bounding box center [22, 49] width 33 height 15
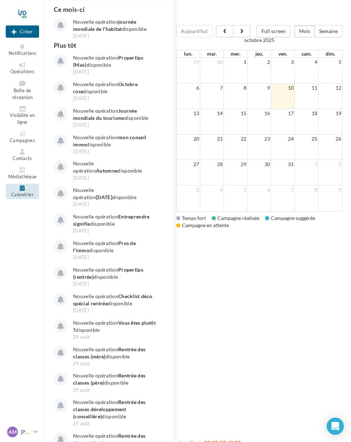
click at [27, 71] on span "Opérations" at bounding box center [22, 71] width 24 height 6
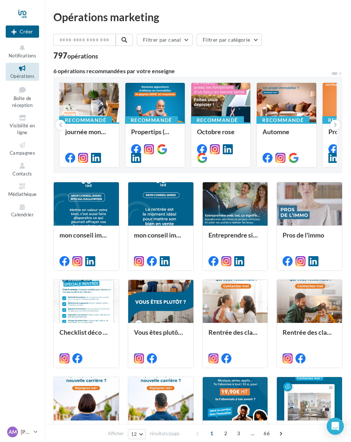
click at [27, 101] on span "Boîte de réception" at bounding box center [22, 101] width 20 height 13
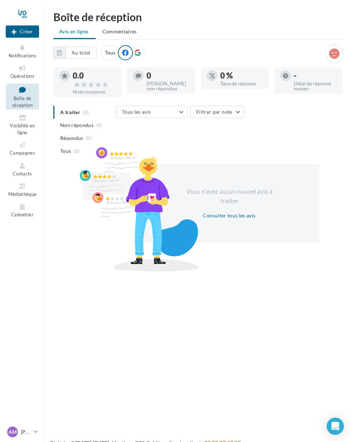
click at [29, 123] on span "Visibilité en ligne" at bounding box center [22, 129] width 25 height 13
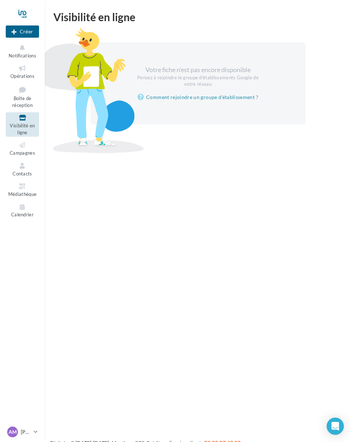
click at [20, 150] on span "Campagnes" at bounding box center [22, 153] width 25 height 6
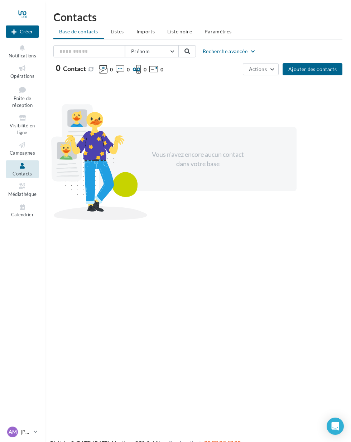
click at [23, 212] on span "Calendrier" at bounding box center [22, 215] width 23 height 6
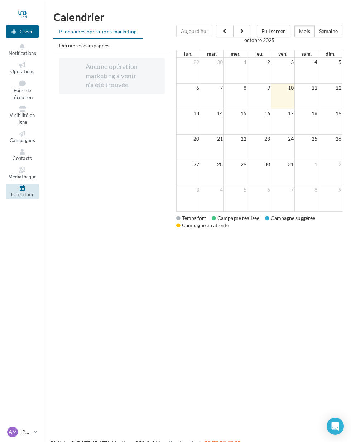
click at [18, 176] on span "Médiathèque" at bounding box center [22, 177] width 29 height 6
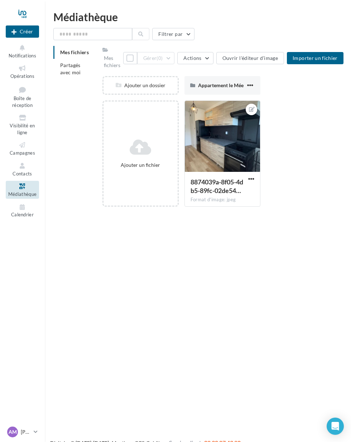
click at [22, 430] on p "[PERSON_NAME]" at bounding box center [26, 431] width 10 height 7
click at [79, 247] on div "Nouvelle campagne Créer Notifications Opérations Boîte de réception Visibilité …" at bounding box center [175, 232] width 351 height 442
click at [25, 141] on icon at bounding box center [22, 145] width 29 height 8
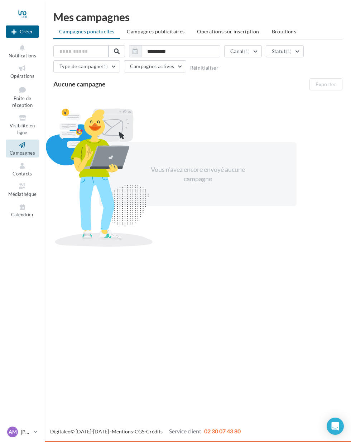
click at [278, 27] on li "Brouillons" at bounding box center [284, 31] width 36 height 13
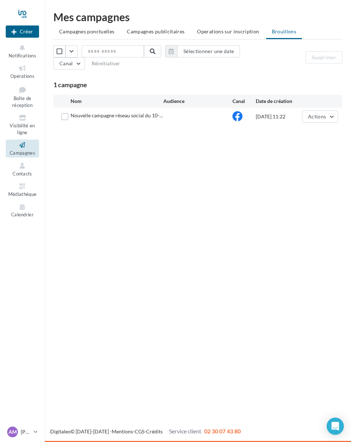
click at [186, 116] on div at bounding box center [199, 116] width 70 height 7
click at [143, 119] on div "Nouvelle campagne réseau social du 10-…" at bounding box center [117, 115] width 93 height 7
click at [65, 115] on label at bounding box center [64, 116] width 7 height 7
click at [325, 119] on span "Actions" at bounding box center [317, 116] width 18 height 6
click at [315, 134] on button "Editer" at bounding box center [303, 133] width 72 height 19
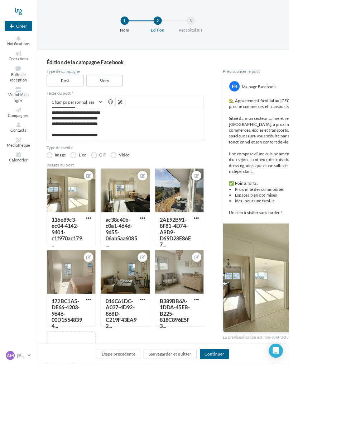
scroll to position [74, 0]
click at [279, 436] on button "Continuer" at bounding box center [260, 430] width 35 height 12
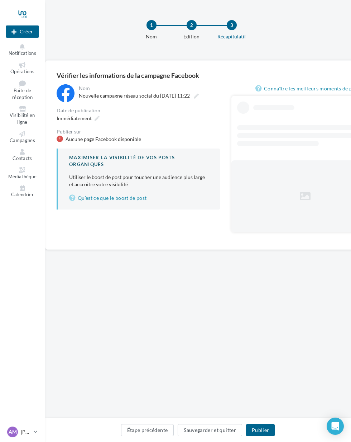
click at [265, 428] on button "Publier" at bounding box center [260, 430] width 29 height 12
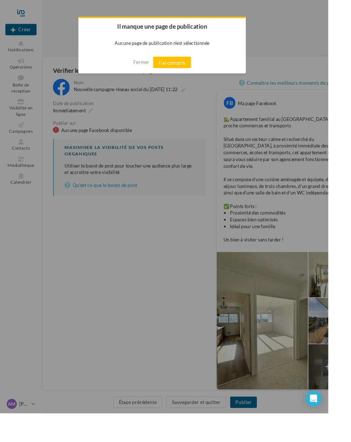
click at [229, 157] on div at bounding box center [175, 221] width 351 height 442
click at [160, 67] on button "Fermer" at bounding box center [151, 66] width 17 height 11
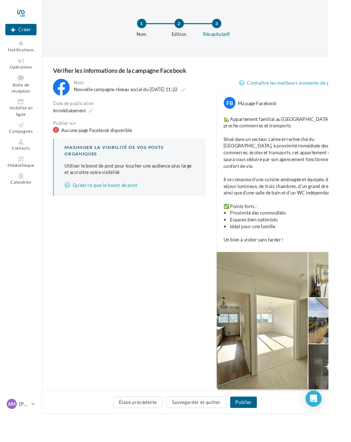
click at [199, 98] on icon at bounding box center [196, 96] width 5 height 5
click at [141, 98] on input "**********" at bounding box center [110, 97] width 62 height 12
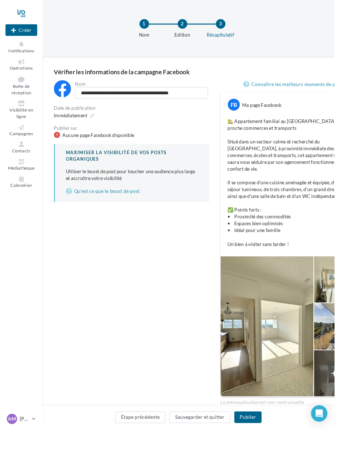
click at [212, 131] on div "**********" at bounding box center [139, 148] width 164 height 128
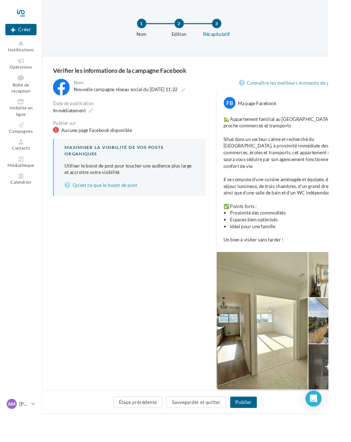
click at [128, 142] on div "Aucune page Facebook disponible" at bounding box center [104, 139] width 76 height 7
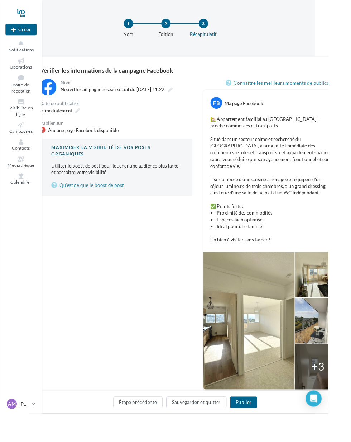
scroll to position [0, 15]
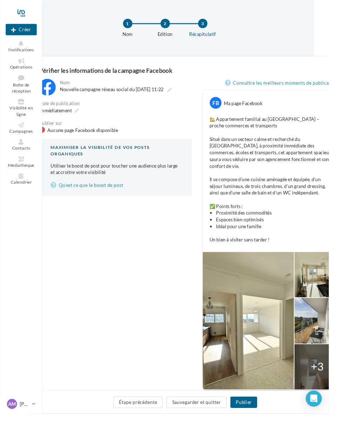
click at [234, 111] on div "FB" at bounding box center [230, 110] width 13 height 13
click at [344, 435] on div "Open Intercom Messenger" at bounding box center [335, 425] width 17 height 17
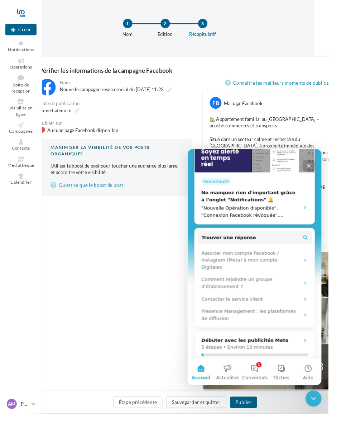
scroll to position [172, 0]
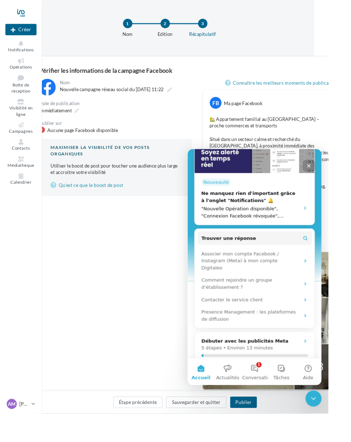
click at [317, 399] on icon "Fermer le Messenger Intercom" at bounding box center [314, 398] width 9 height 9
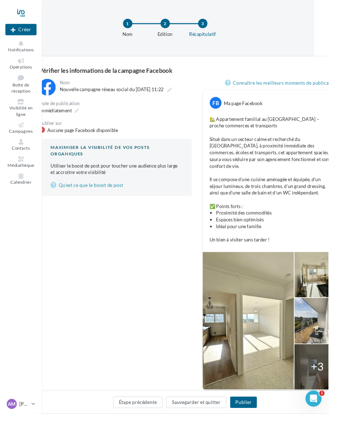
scroll to position [0, 0]
click at [22, 54] on span "Notifications" at bounding box center [23, 53] width 28 height 6
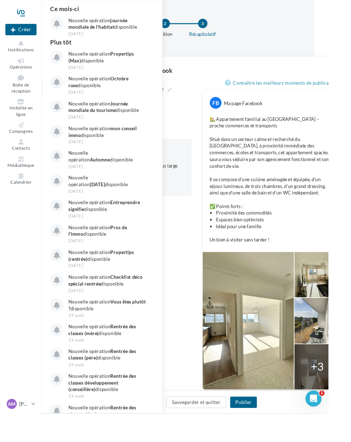
click at [21, 74] on span "Opérations" at bounding box center [22, 71] width 24 height 6
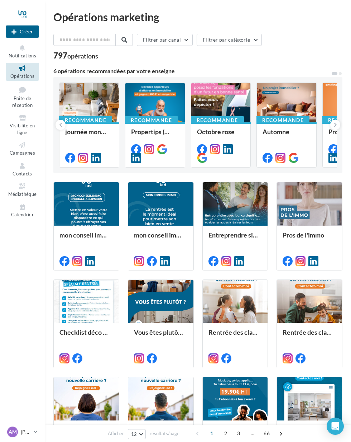
click at [31, 52] on button "Notifications" at bounding box center [22, 51] width 33 height 18
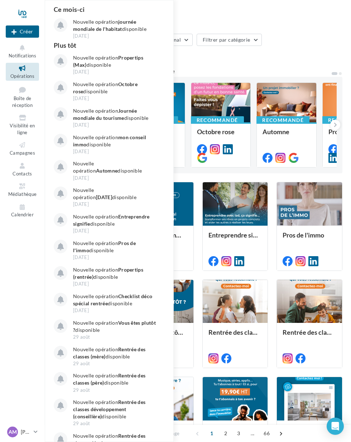
click at [26, 98] on span "Boîte de réception" at bounding box center [22, 101] width 20 height 13
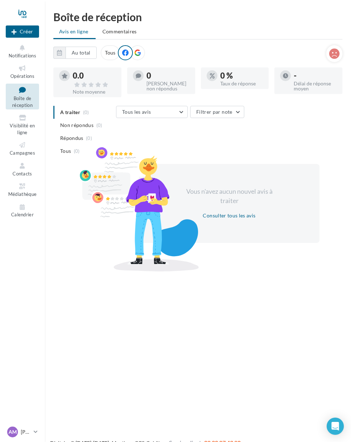
click at [125, 56] on span at bounding box center [125, 52] width 6 height 7
click at [22, 430] on p "[PERSON_NAME]" at bounding box center [26, 431] width 10 height 7
click at [88, 343] on link "Gérer mon compte" at bounding box center [59, 347] width 107 height 16
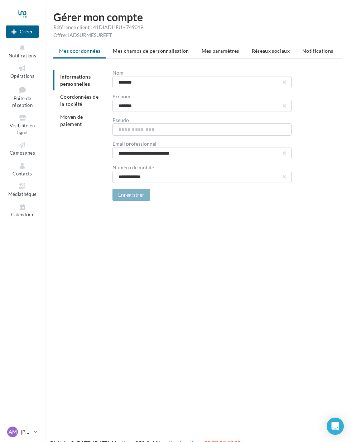
click at [273, 54] on li "Réseaux sociaux" at bounding box center [270, 50] width 49 height 13
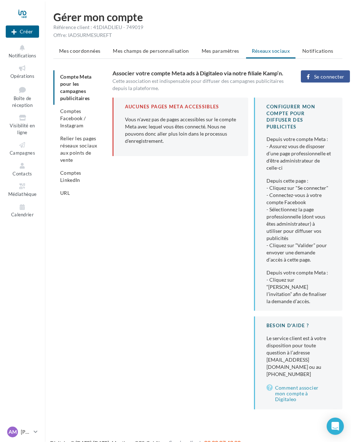
click at [329, 75] on span "Se connecter" at bounding box center [329, 77] width 30 height 6
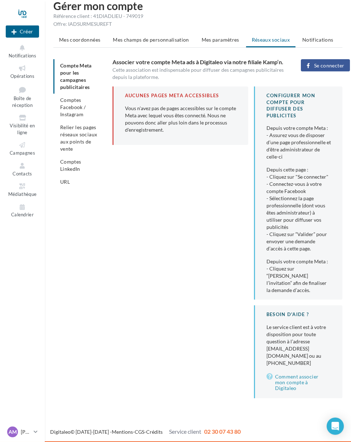
click at [292, 372] on link "Comment associer mon compte à Digitaleo" at bounding box center [299, 382] width 65 height 20
